Goal: Find specific page/section: Find specific page/section

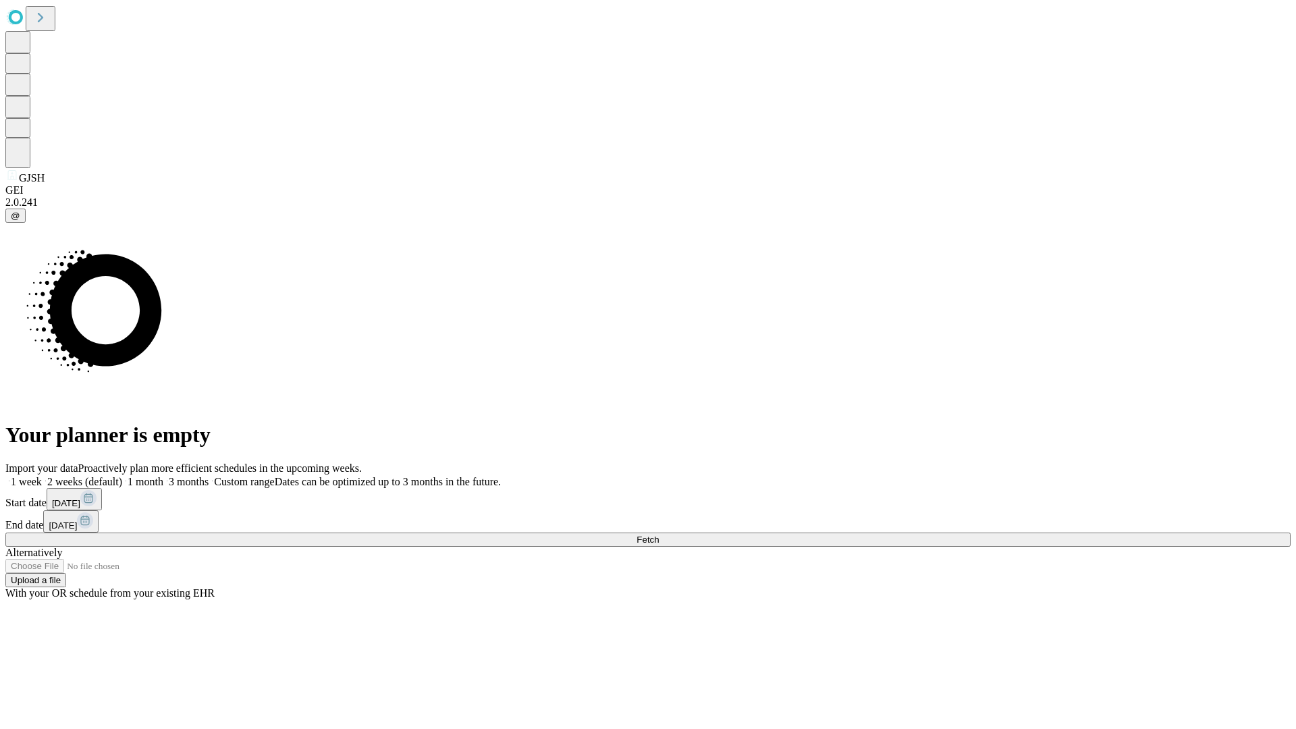
click at [659, 534] on span "Fetch" at bounding box center [647, 539] width 22 height 10
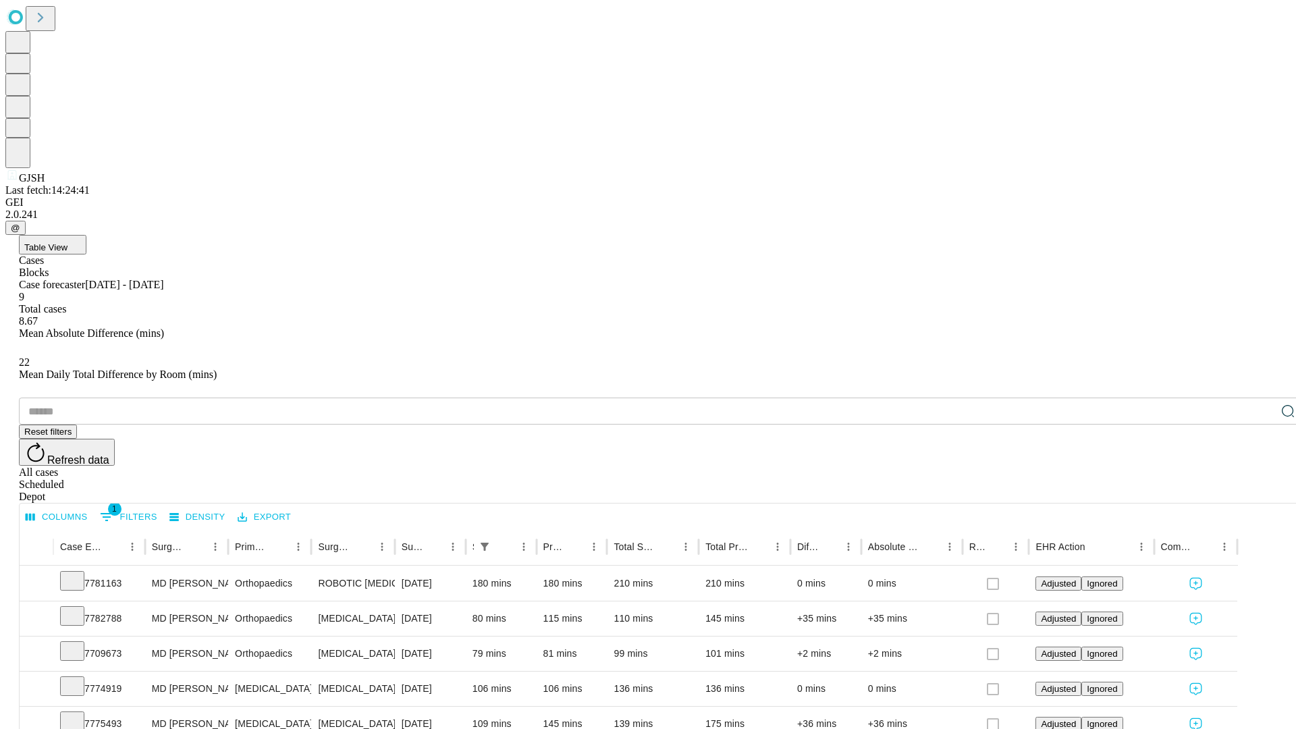
click at [1261, 491] on div "Depot" at bounding box center [661, 497] width 1285 height 12
